Goal: Information Seeking & Learning: Learn about a topic

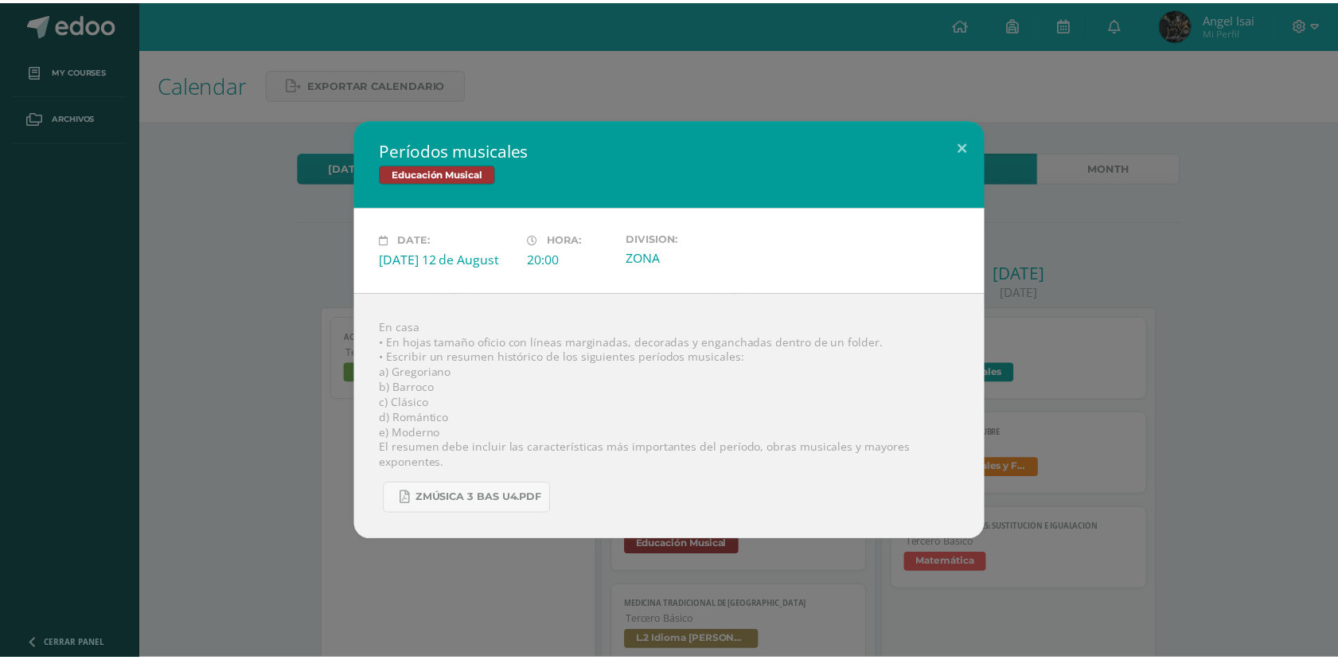
scroll to position [377, 0]
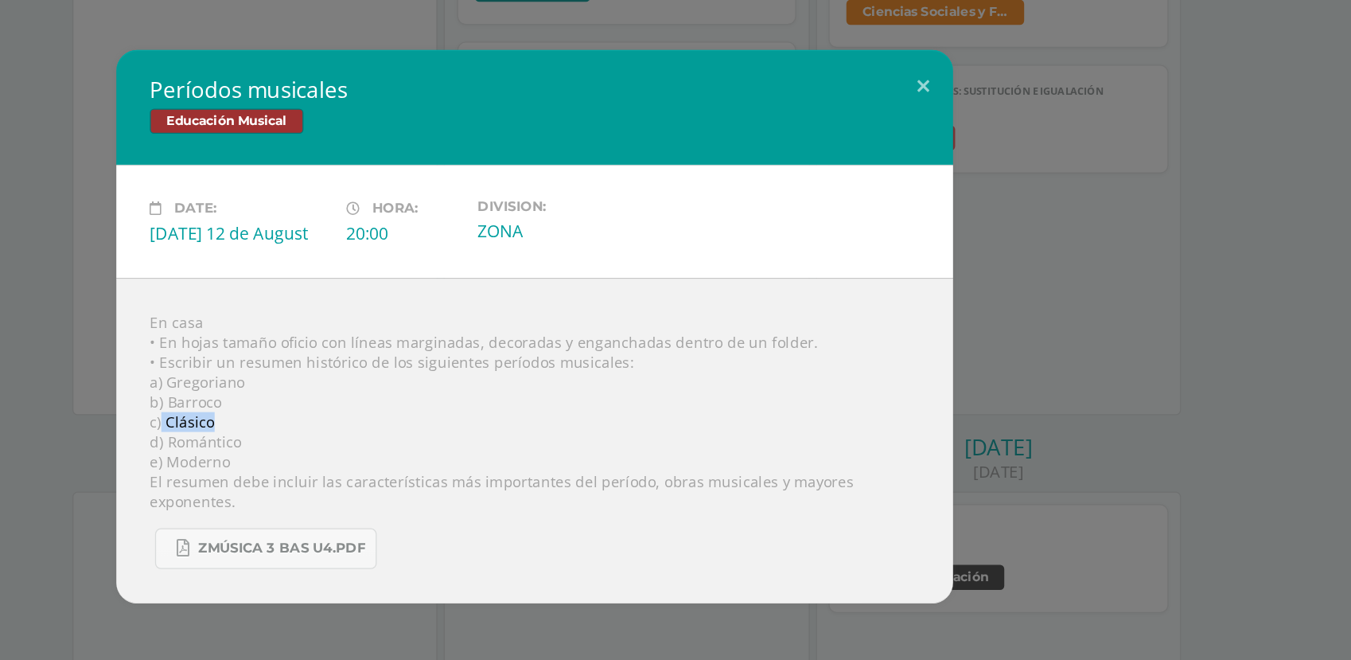
drag, startPoint x: 433, startPoint y: 410, endPoint x: 392, endPoint y: 410, distance: 41.4
click at [392, 410] on div "En casa • En hojas tamaño oficio con líneas marginadas, decoradas y enganchadas…" at bounding box center [675, 416] width 637 height 247
copy div "Clásico"
click at [1180, 320] on div "Períodos musicales Educación Musical Date: [DATE] 12 de August Hora: 20:00 Divi…" at bounding box center [675, 329] width 1339 height 420
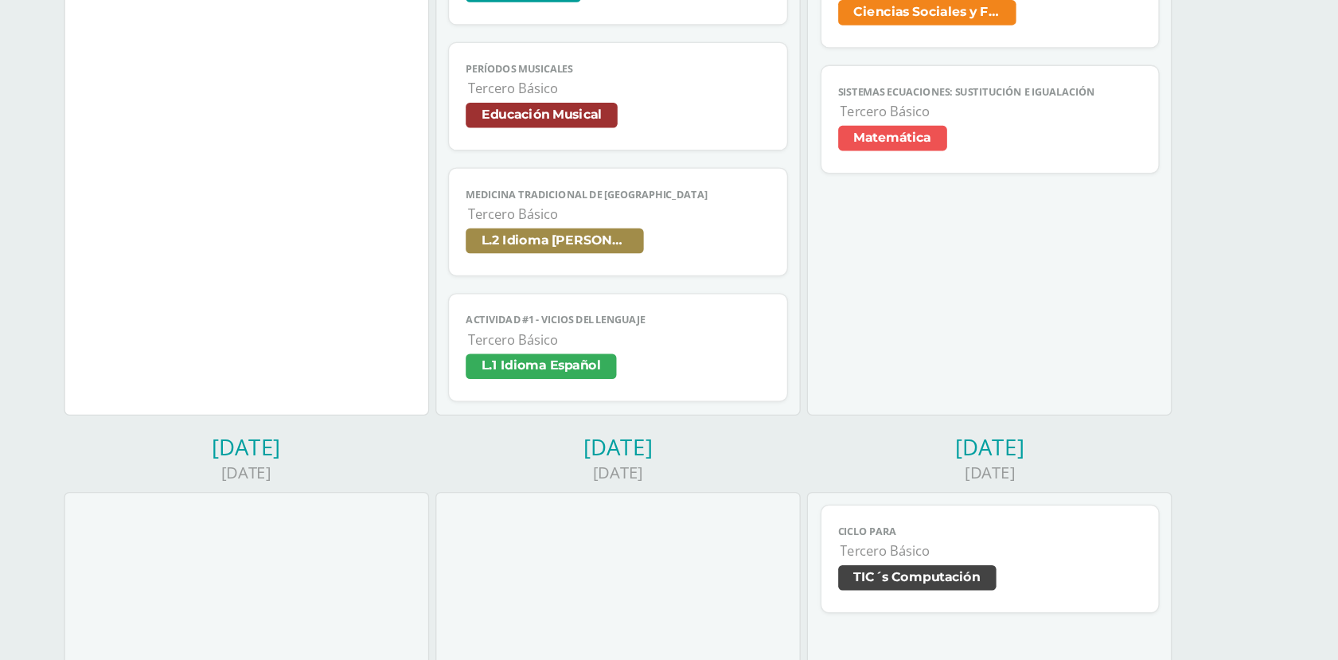
click at [731, 193] on link "Períodos musicales Tercero Básico Educación Musical" at bounding box center [739, 154] width 259 height 83
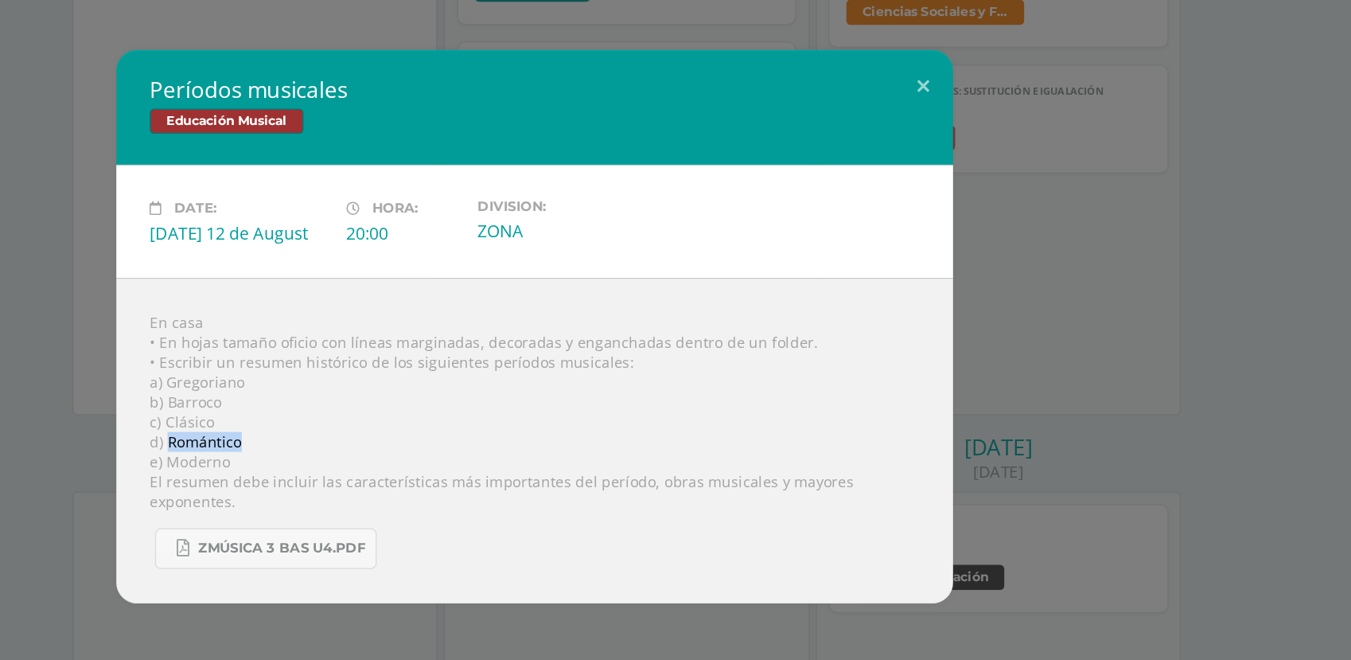
drag, startPoint x: 454, startPoint y: 421, endPoint x: 396, endPoint y: 420, distance: 58.9
click at [396, 420] on div "En casa • En hojas tamaño oficio con líneas marginadas, decoradas y enganchadas…" at bounding box center [675, 416] width 637 height 247
copy div "Romántico"
drag, startPoint x: 450, startPoint y: 439, endPoint x: 395, endPoint y: 445, distance: 56.0
click at [395, 445] on div "En casa • En hojas tamaño oficio con líneas marginadas, decoradas y enganchadas…" at bounding box center [675, 416] width 637 height 247
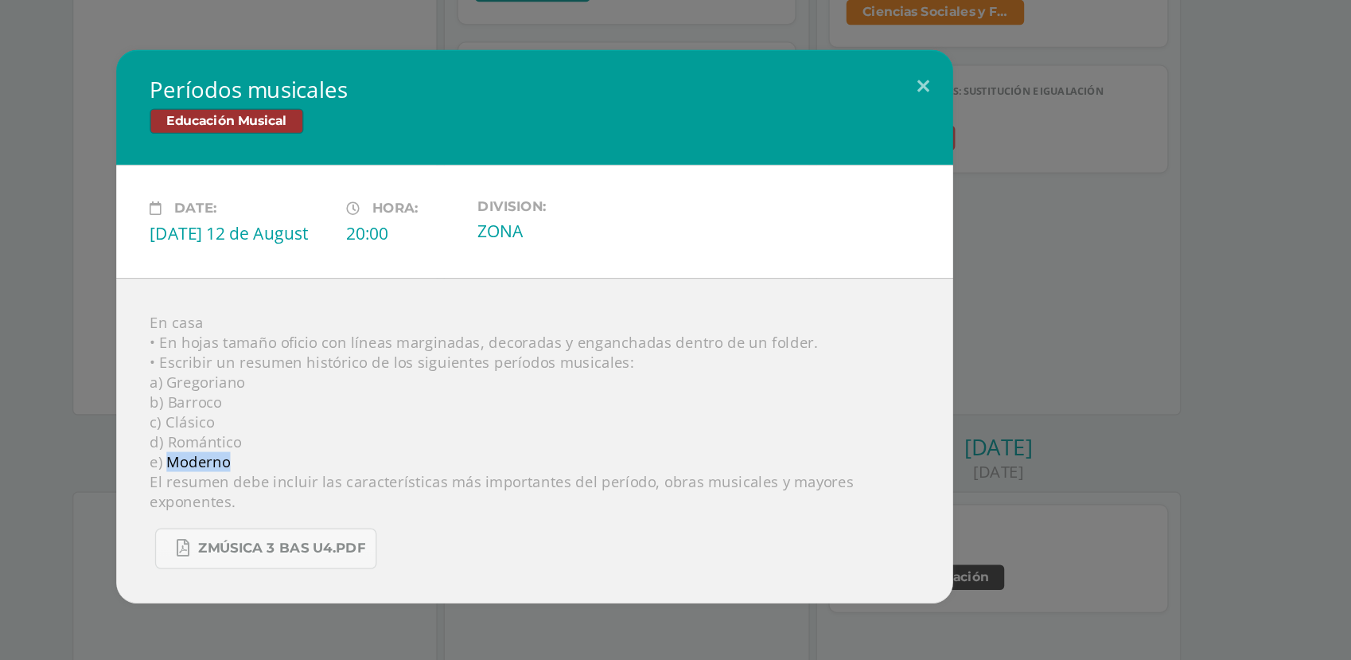
copy div "Moderno"
click at [1061, 189] on div "Períodos musicales Educación Musical Date: [DATE] 12 de August Hora: 20:00 Divi…" at bounding box center [675, 329] width 1339 height 420
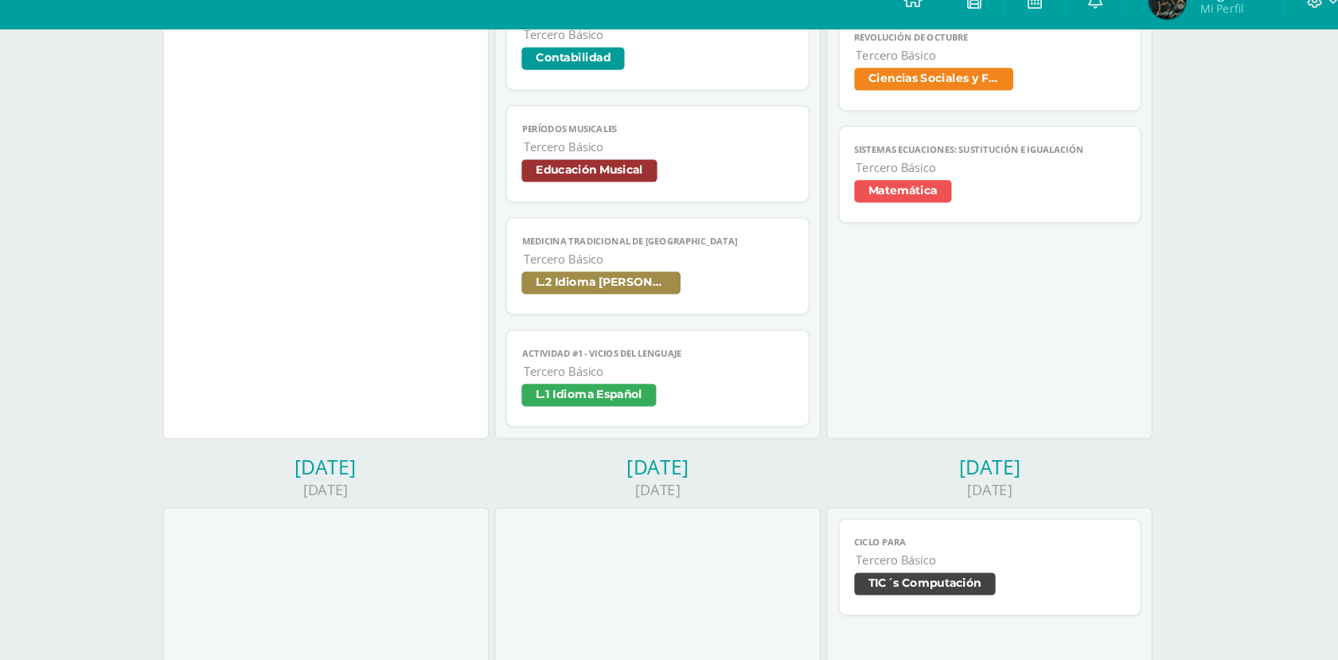
click at [750, 361] on span "L.1 Idioma Español" at bounding box center [739, 361] width 232 height 23
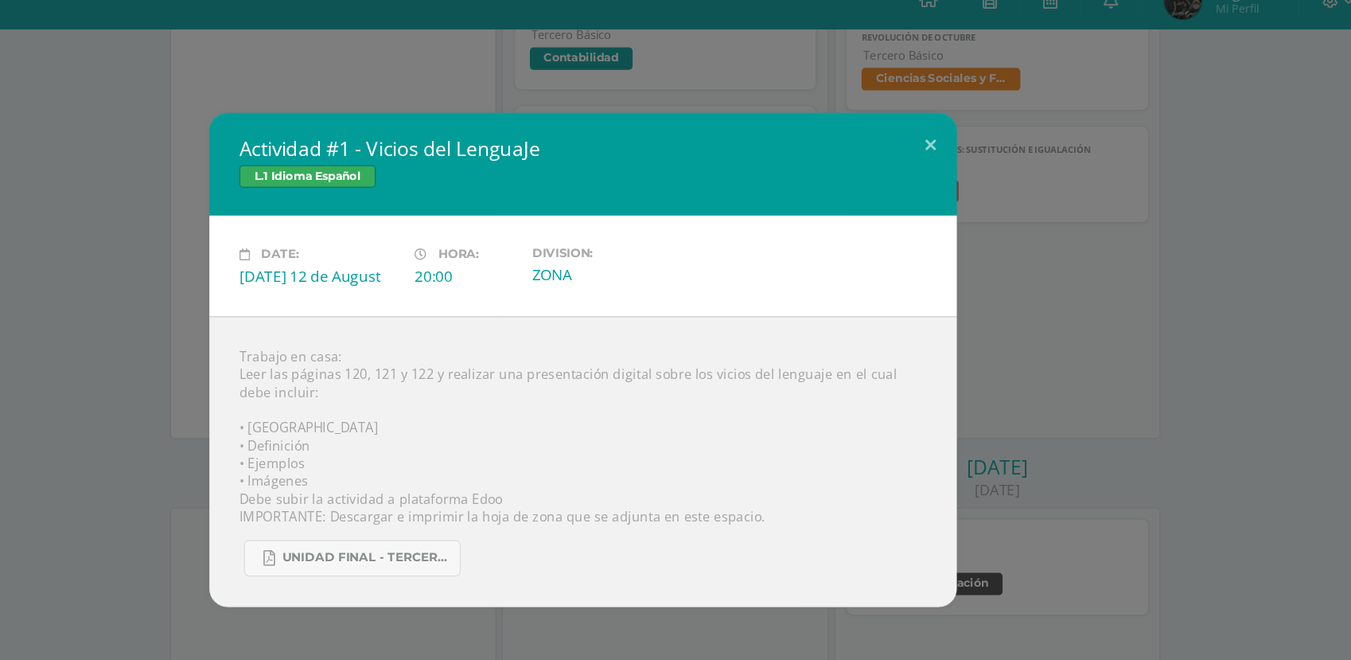
click at [1127, 303] on div "Actividad #1 - Vicios del LenguaJe L.1 Idioma Español Date: [DATE] 12 de August…" at bounding box center [675, 329] width 1339 height 420
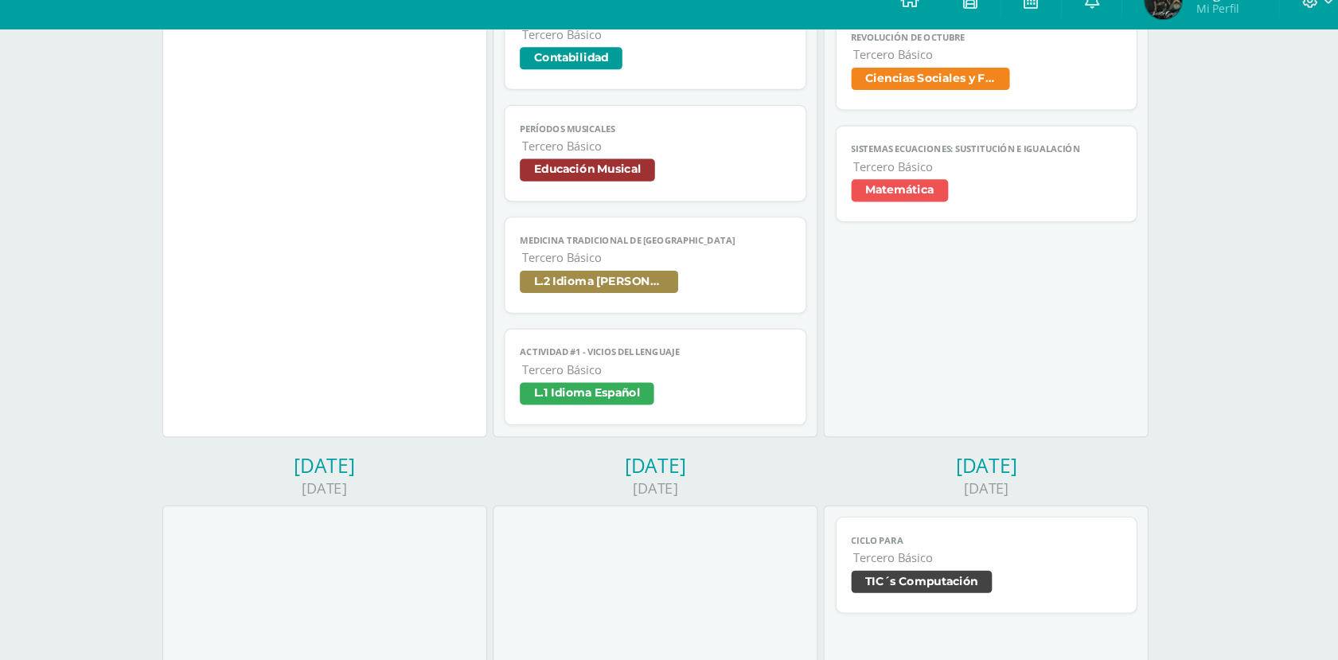
click at [779, 255] on span "L.2 Idioma [PERSON_NAME]" at bounding box center [739, 266] width 232 height 23
